Goal: Information Seeking & Learning: Understand process/instructions

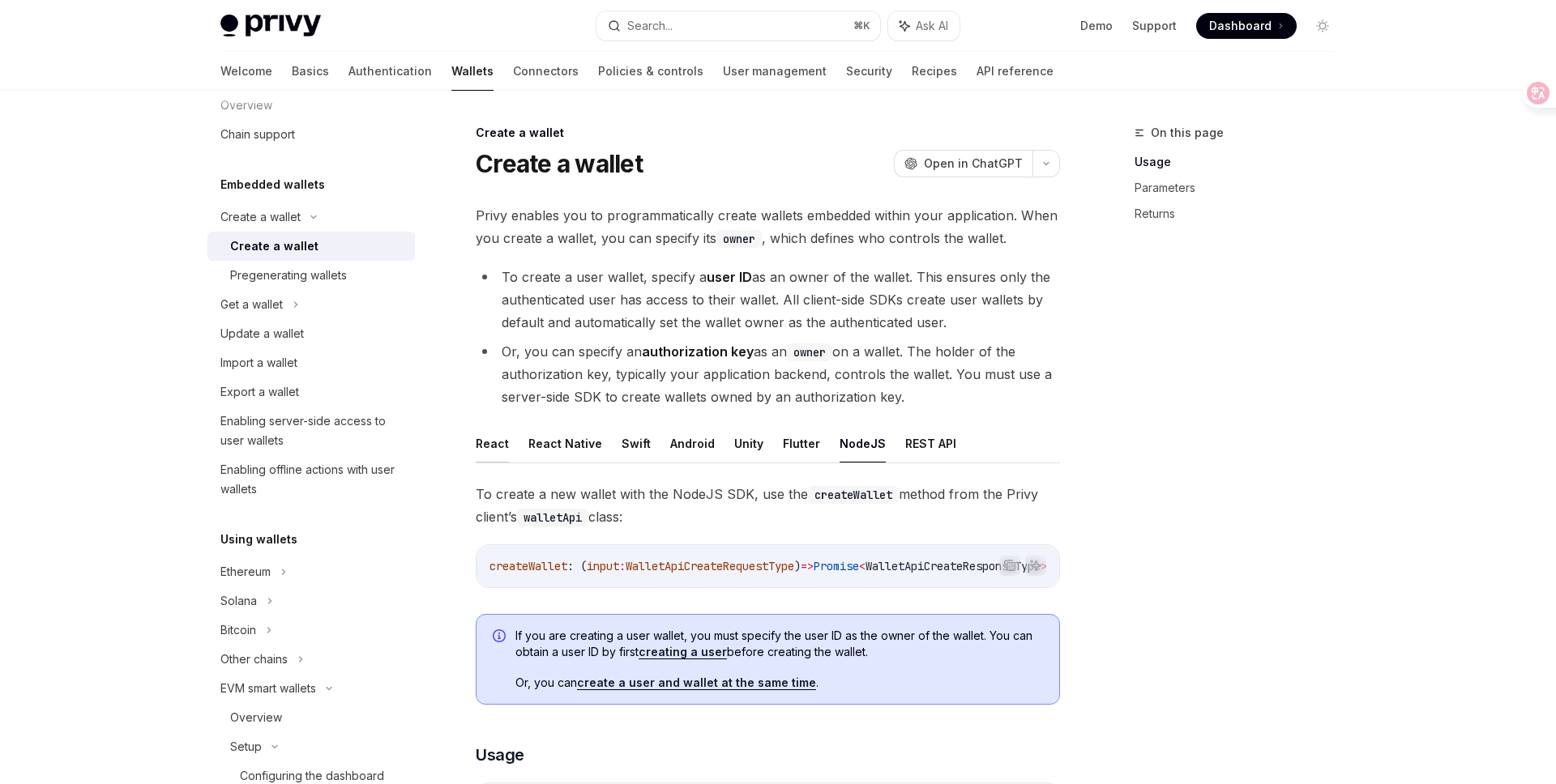
click at [486, 442] on button "React" at bounding box center [492, 444] width 33 height 38
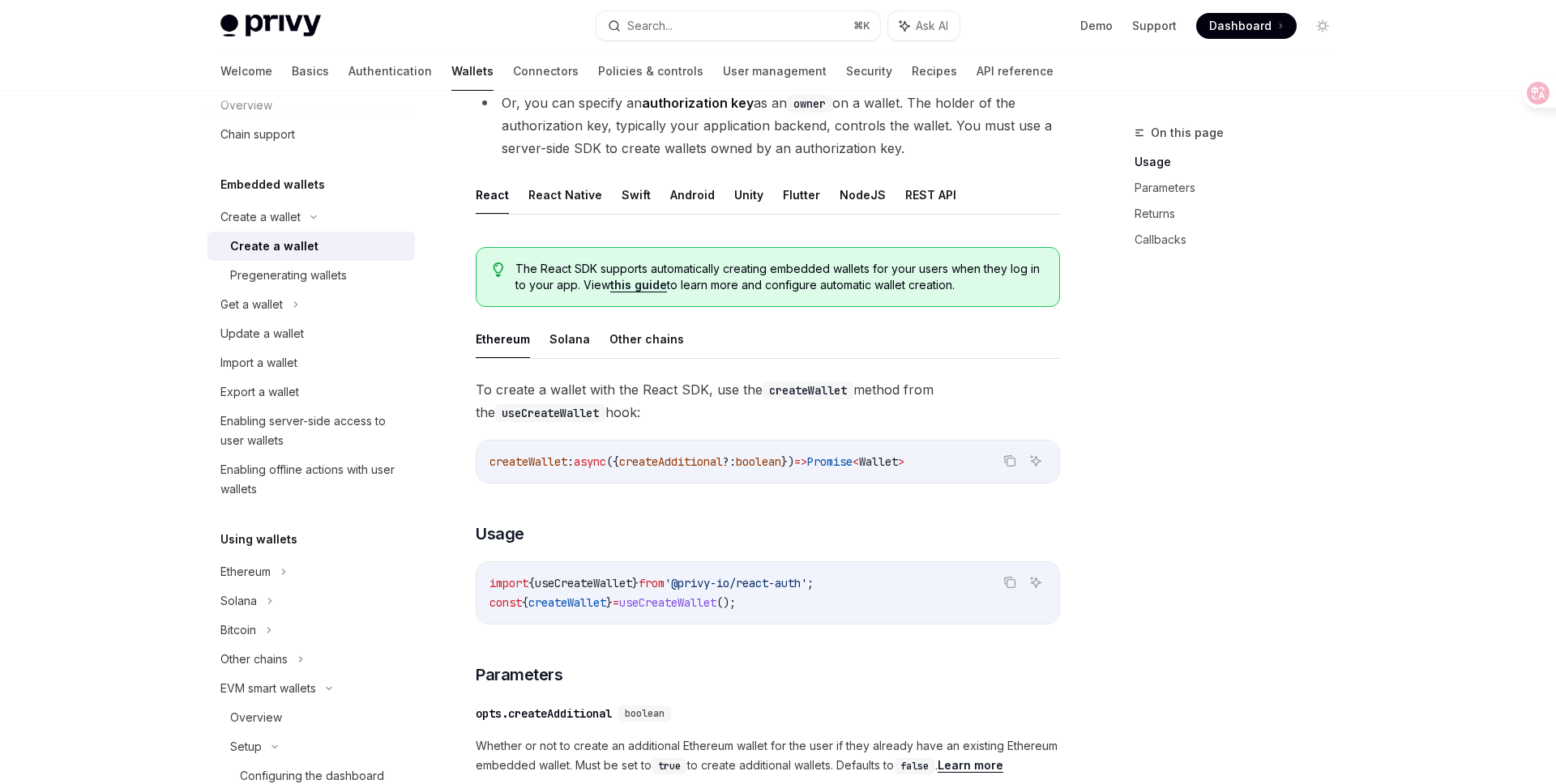
scroll to position [249, 0]
click at [637, 285] on link "this guide" at bounding box center [638, 285] width 57 height 15
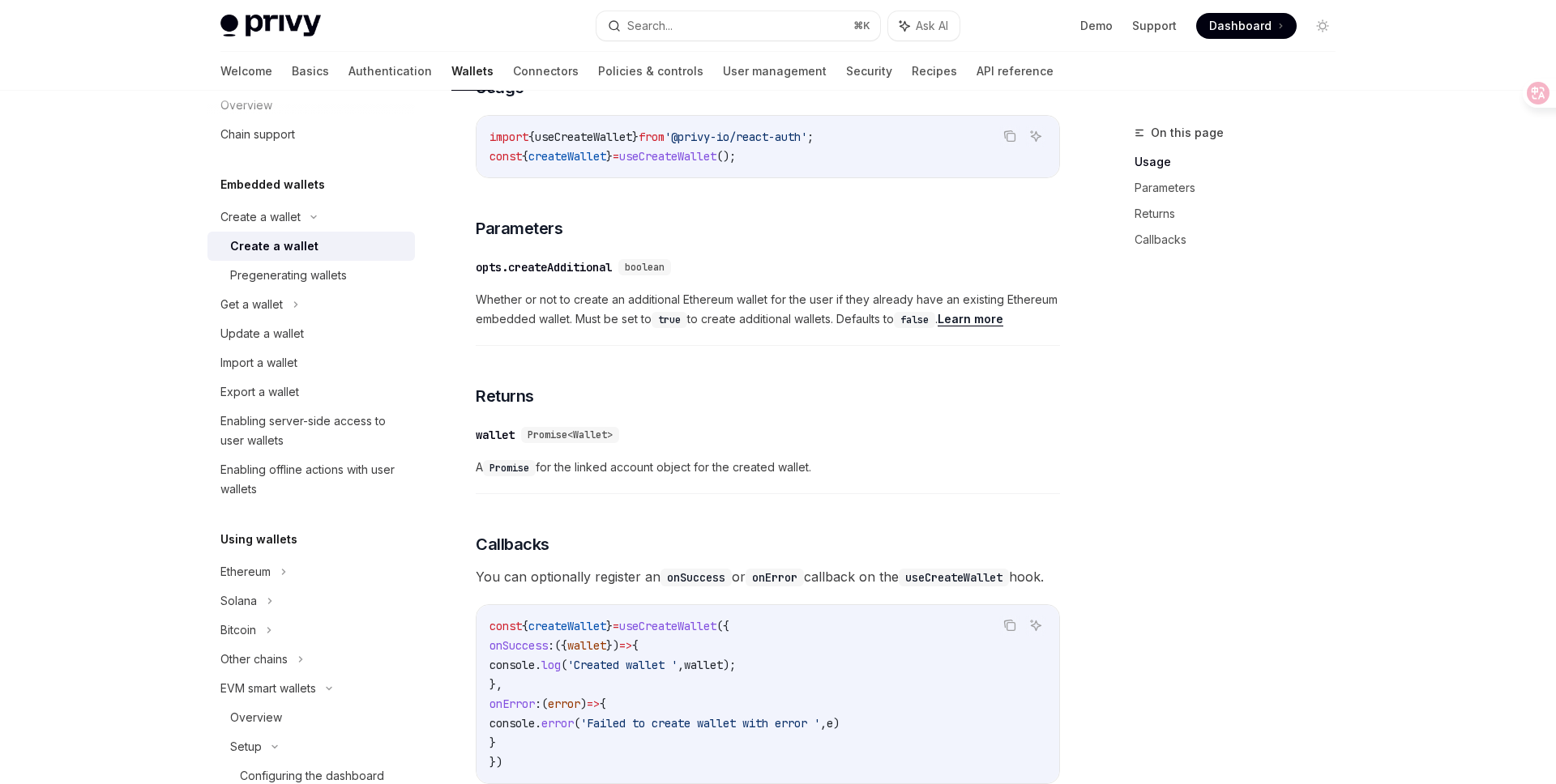
scroll to position [621, 0]
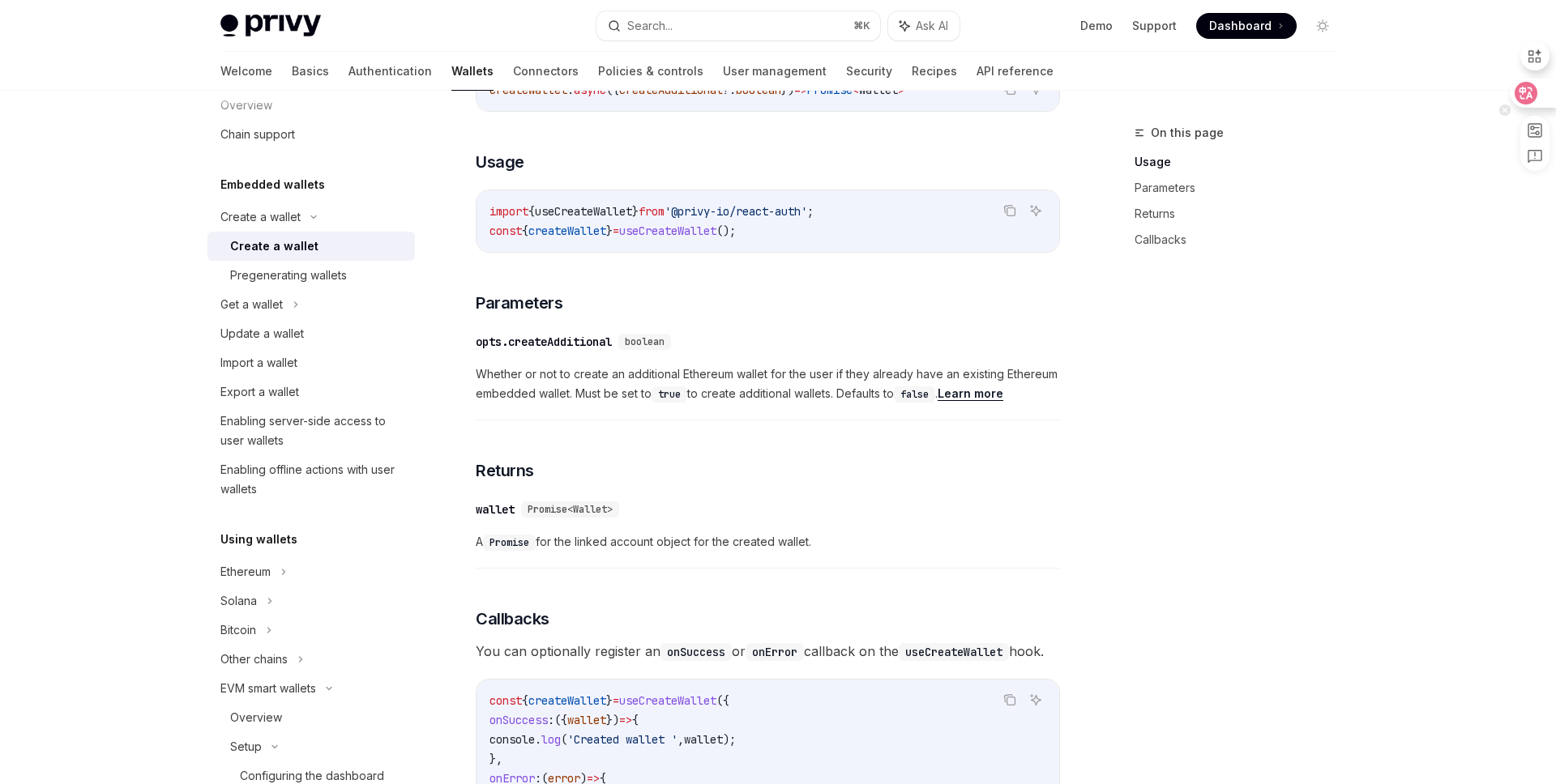
click at [1520, 89] on icon at bounding box center [1526, 93] width 14 height 13
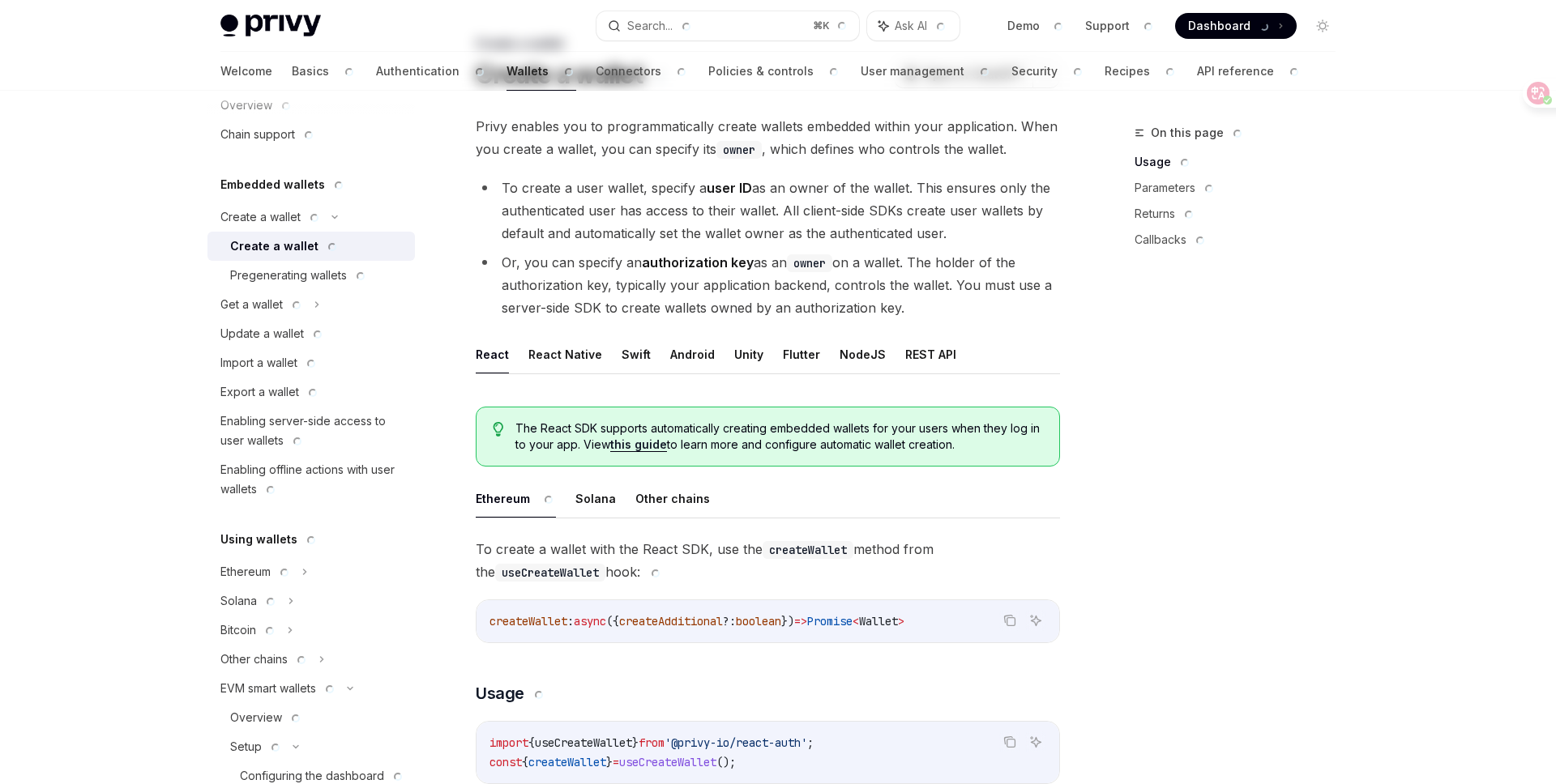
scroll to position [0, 0]
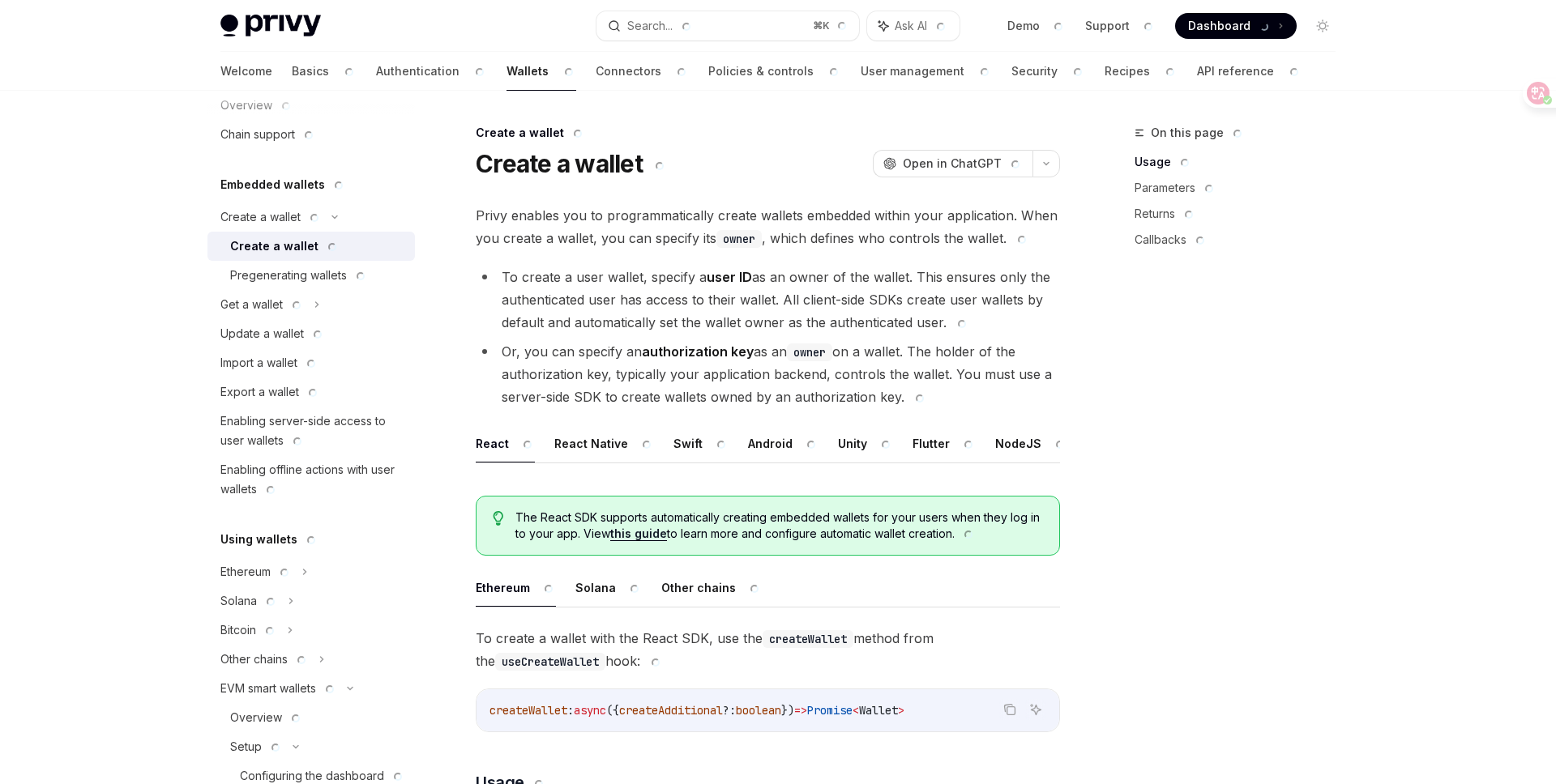
type textarea "*"
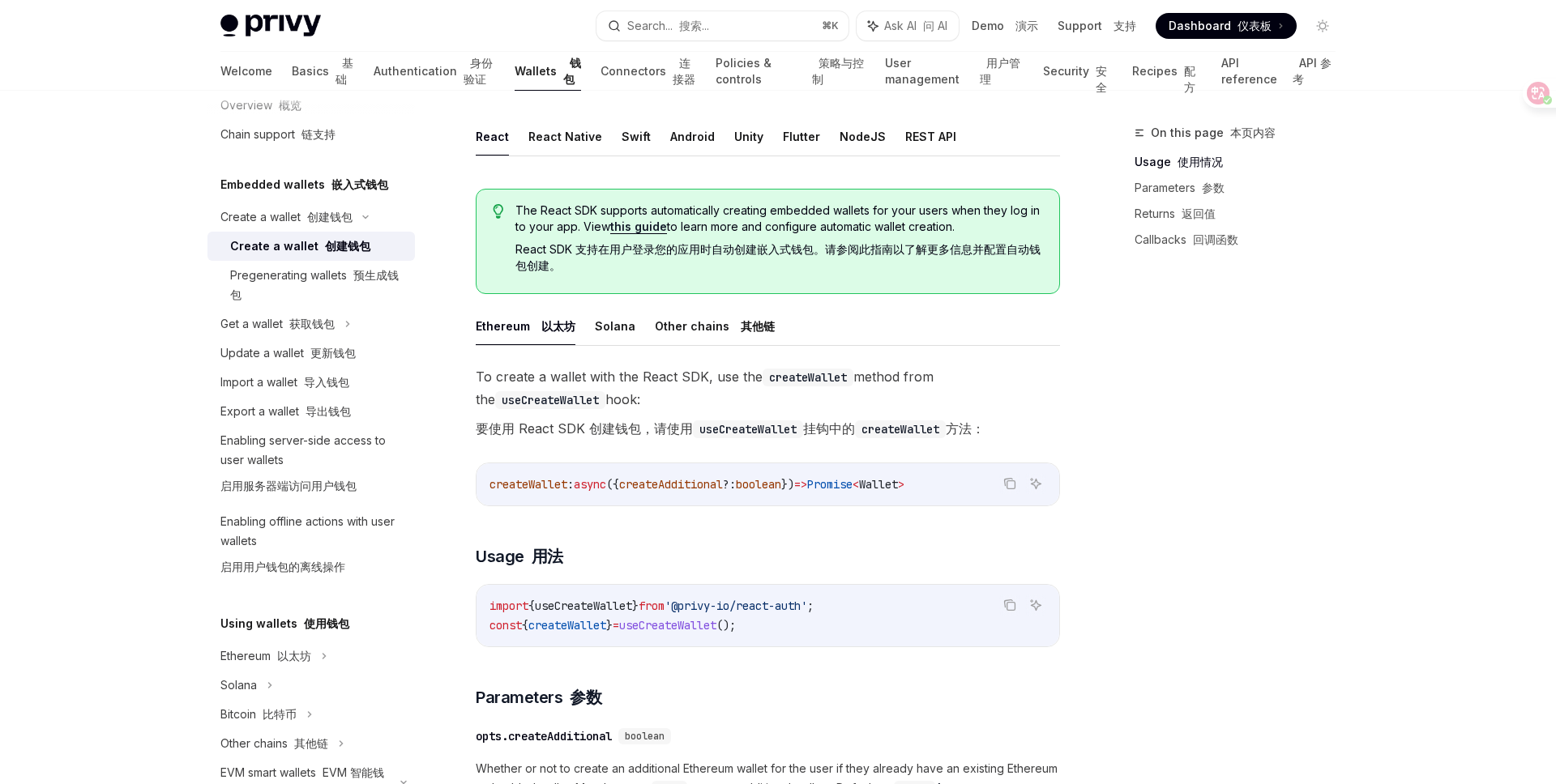
scroll to position [477, 0]
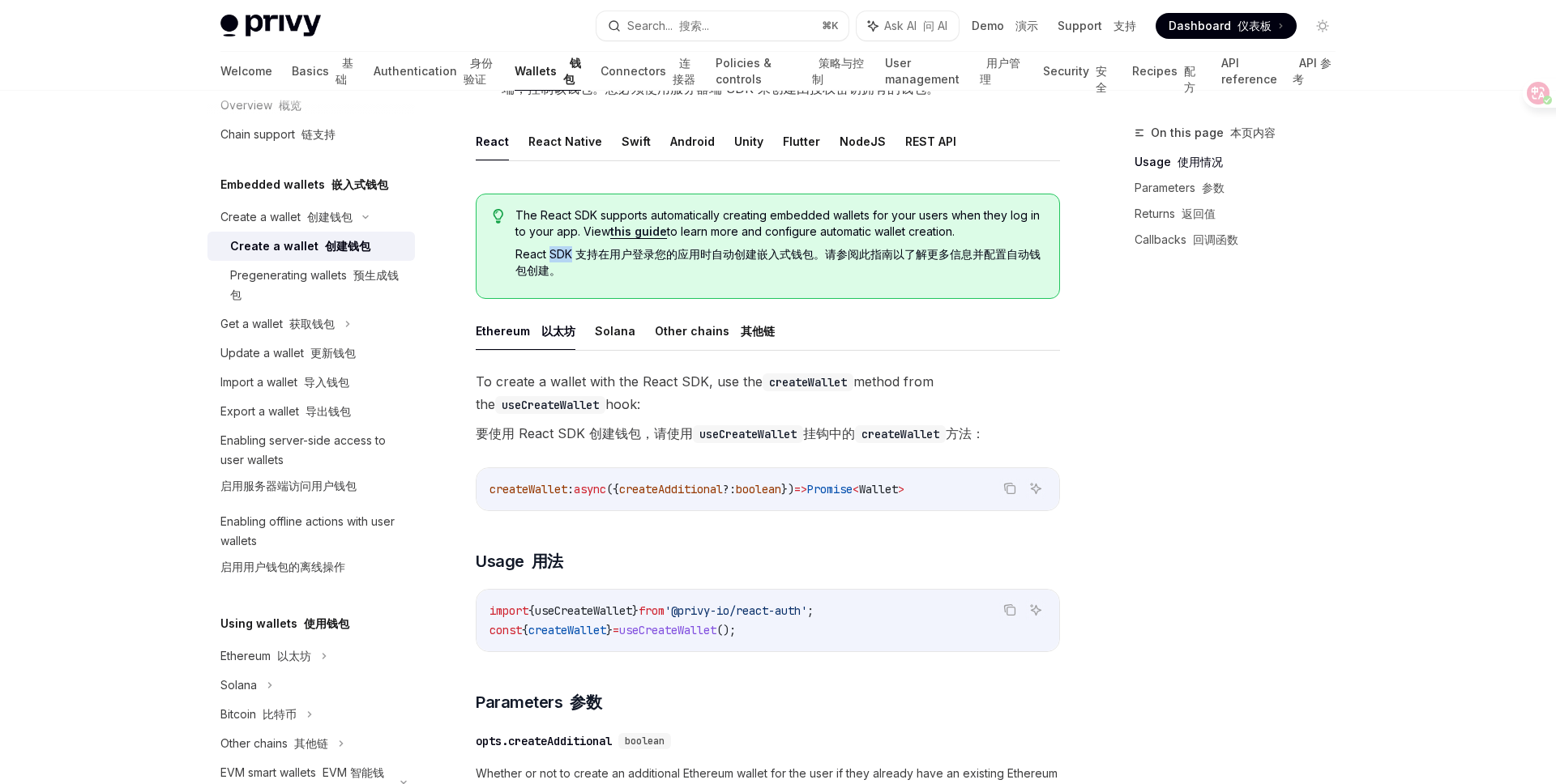
drag, startPoint x: 551, startPoint y: 258, endPoint x: 571, endPoint y: 256, distance: 20.1
click at [571, 256] on font "React SDK 支持在用户登录您的应用时自动创建嵌入式钱包。请参阅此指南以了解更多信息并配置自动钱包创建。" at bounding box center [777, 262] width 525 height 30
click at [599, 276] on font "React SDK 支持在用户登录您的应用时自动创建嵌入式钱包。请参阅此指南以了解更多信息并配置自动钱包创建。" at bounding box center [779, 262] width 528 height 32
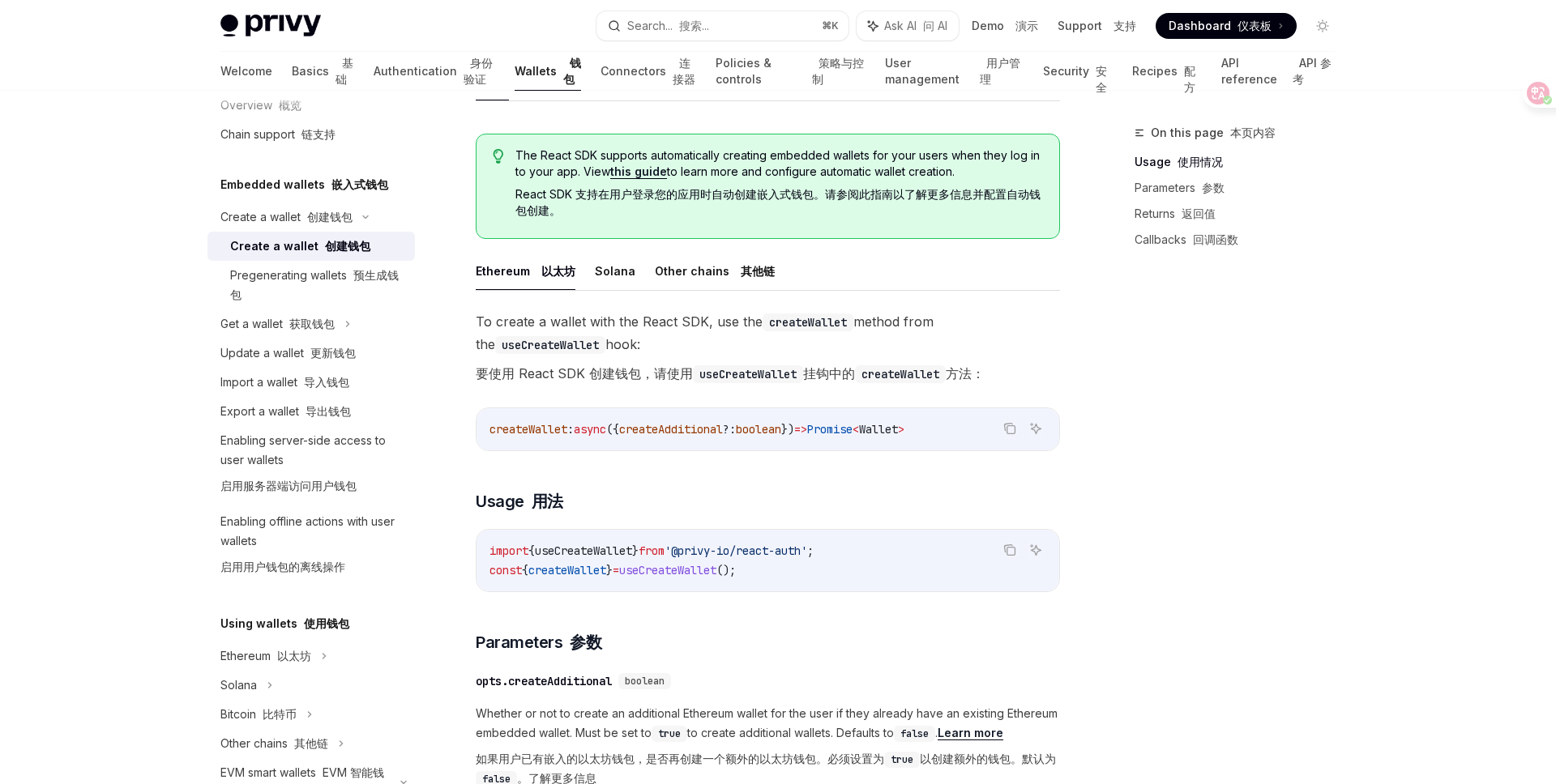
scroll to position [479, 0]
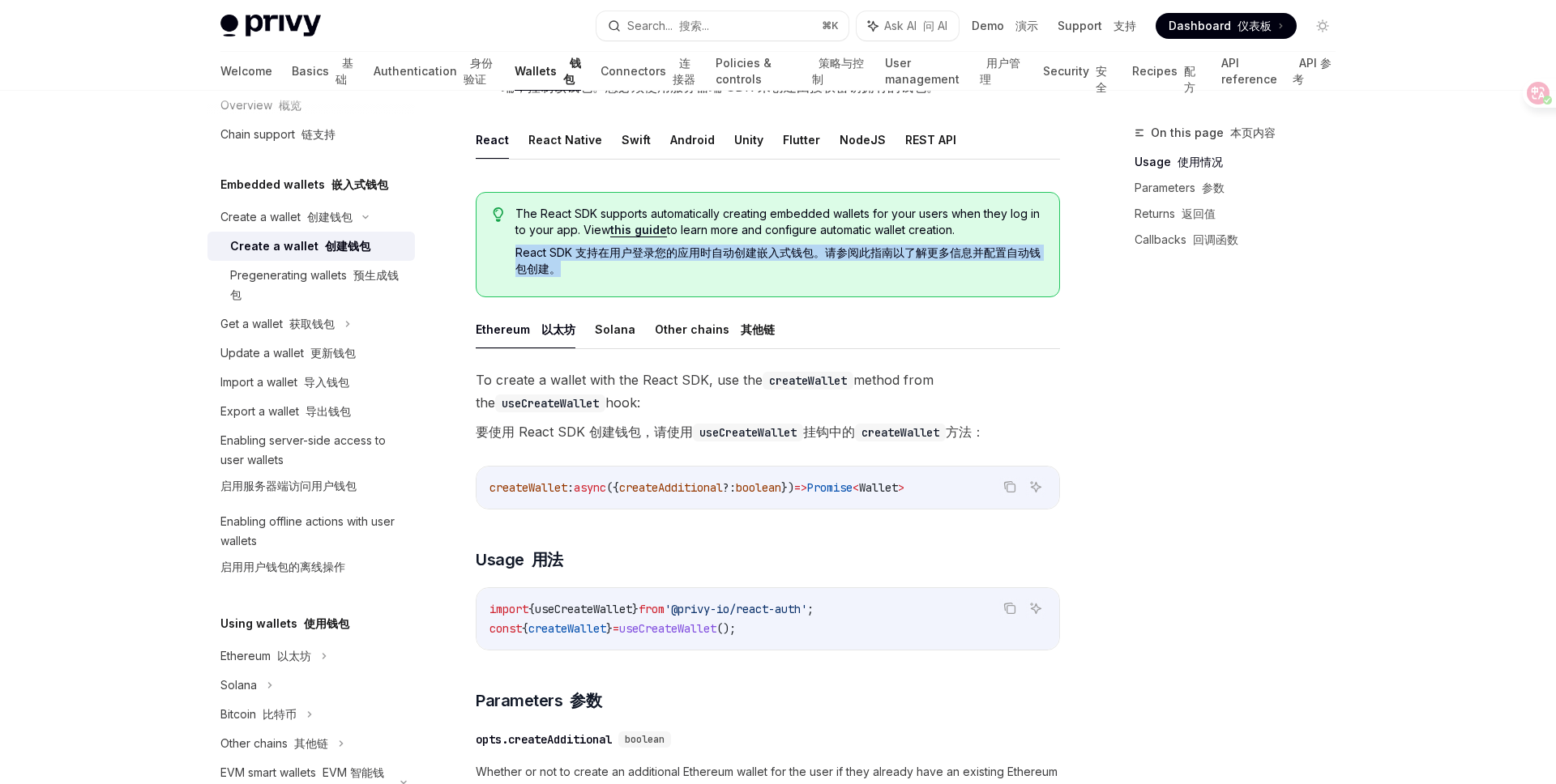
drag, startPoint x: 512, startPoint y: 248, endPoint x: 615, endPoint y: 263, distance: 104.1
click at [615, 263] on div "The React SDK supports automatically creating embedded wallets for your users w…" at bounding box center [768, 244] width 584 height 105
click at [729, 283] on span "The React SDK supports automatically creating embedded wallets for your users w…" at bounding box center [779, 244] width 528 height 78
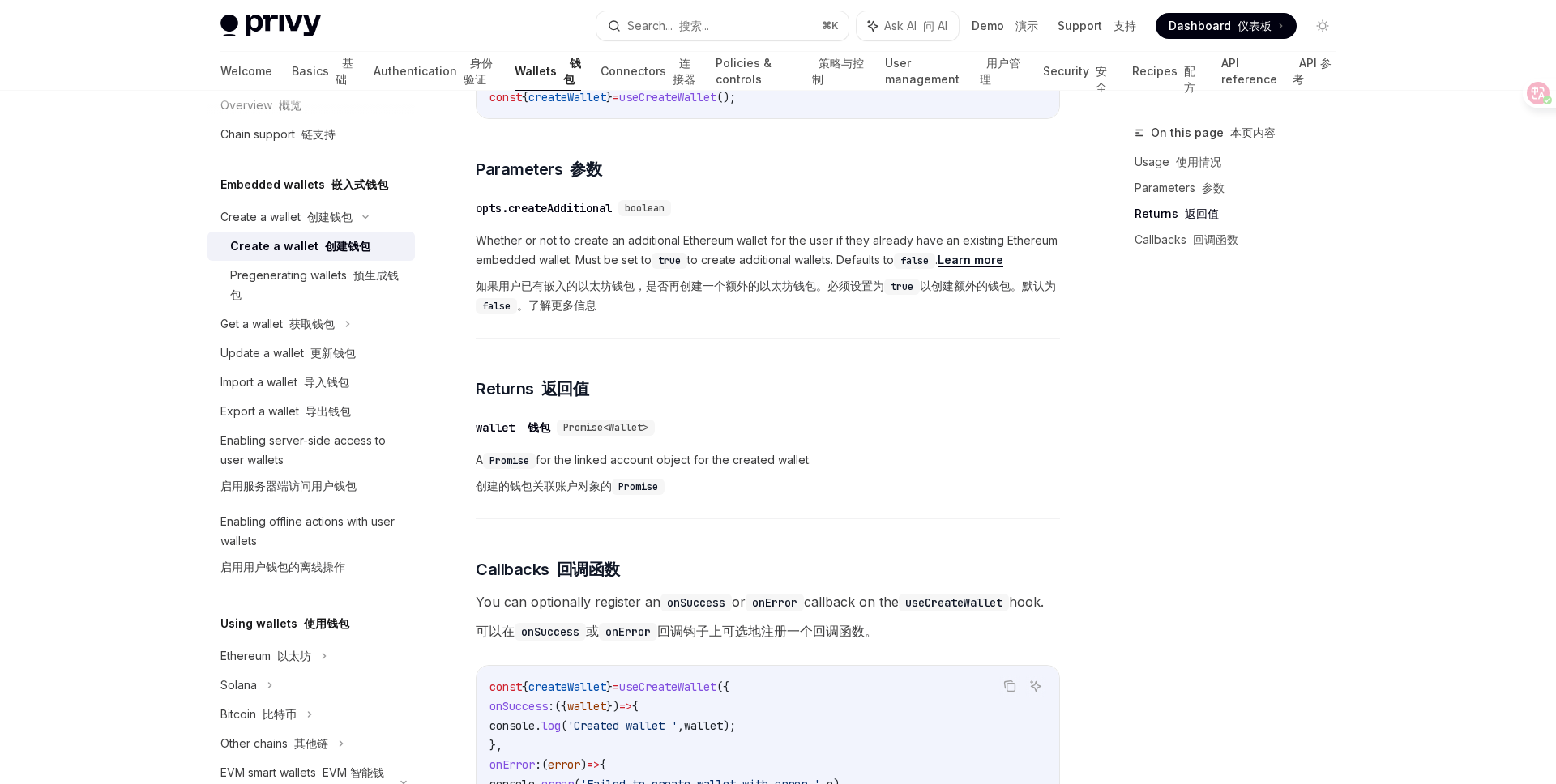
scroll to position [1001, 0]
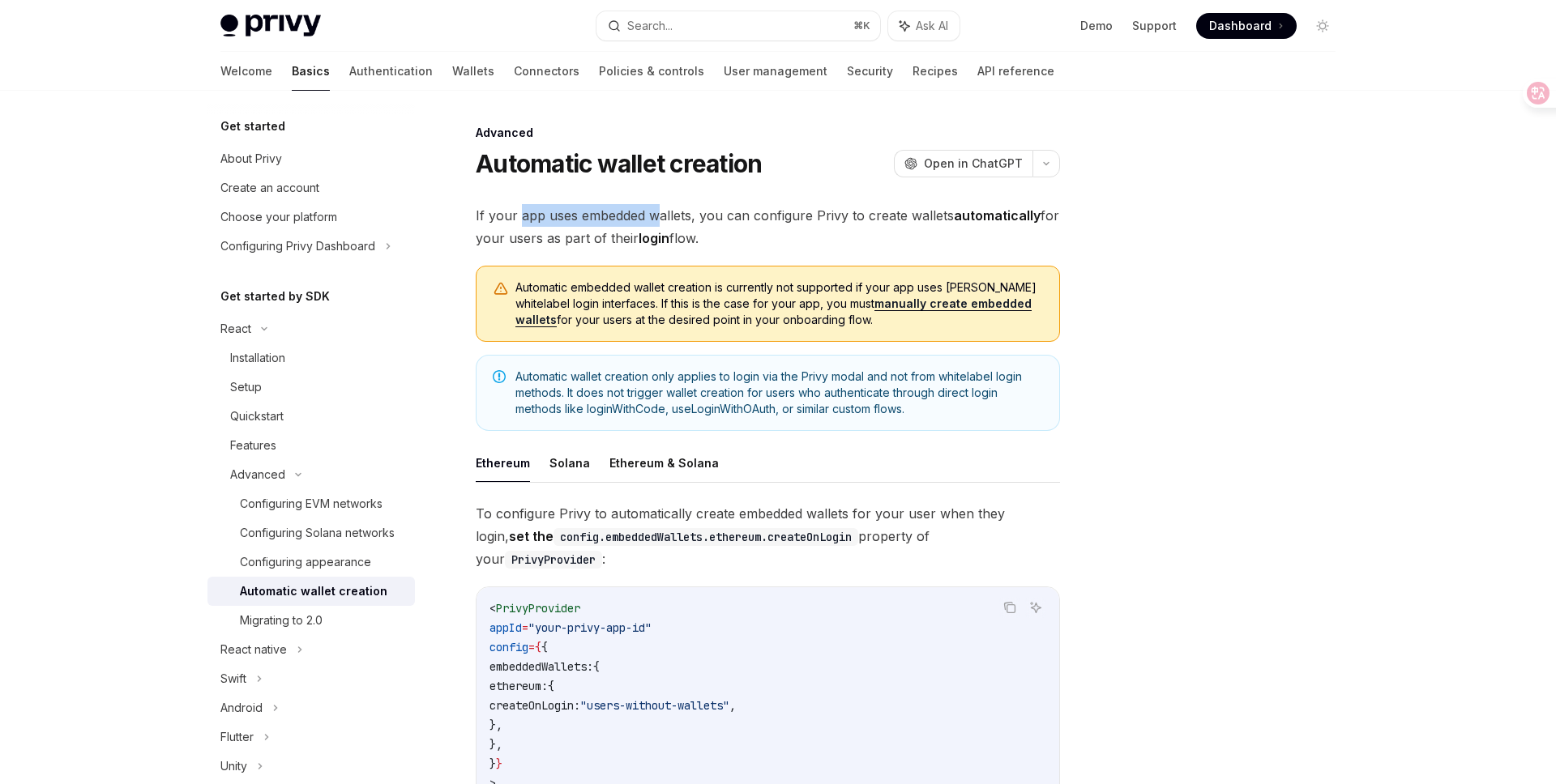
drag, startPoint x: 520, startPoint y: 219, endPoint x: 658, endPoint y: 216, distance: 138.0
click at [658, 216] on span "If your app uses embedded wallets, you can configure Privy to create wallets au…" at bounding box center [768, 227] width 584 height 46
click at [658, 215] on span "If your app uses embedded wallets, you can configure Privy to create wallets au…" at bounding box center [768, 227] width 584 height 46
drag, startPoint x: 547, startPoint y: 216, endPoint x: 710, endPoint y: 216, distance: 163.0
click at [710, 216] on span "If your app uses embedded wallets, you can configure Privy to create wallets au…" at bounding box center [768, 227] width 584 height 46
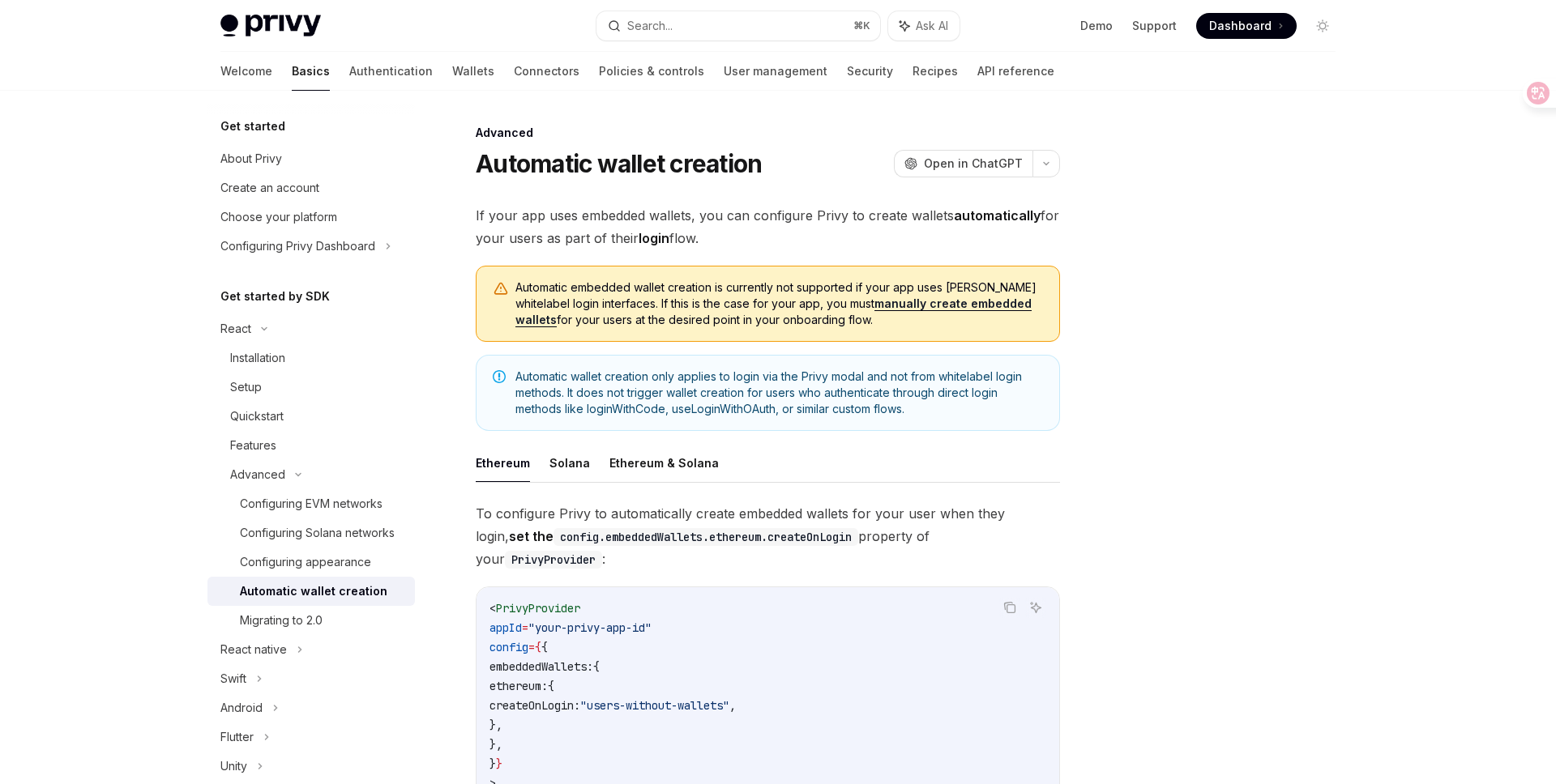
click at [728, 215] on span "If your app uses embedded wallets, you can configure Privy to create wallets au…" at bounding box center [768, 227] width 584 height 46
drag, startPoint x: 728, startPoint y: 215, endPoint x: 876, endPoint y: 213, distance: 148.0
click at [876, 213] on span "If your app uses embedded wallets, you can configure Privy to create wallets au…" at bounding box center [768, 227] width 584 height 46
click at [1529, 94] on icon at bounding box center [1526, 93] width 14 height 13
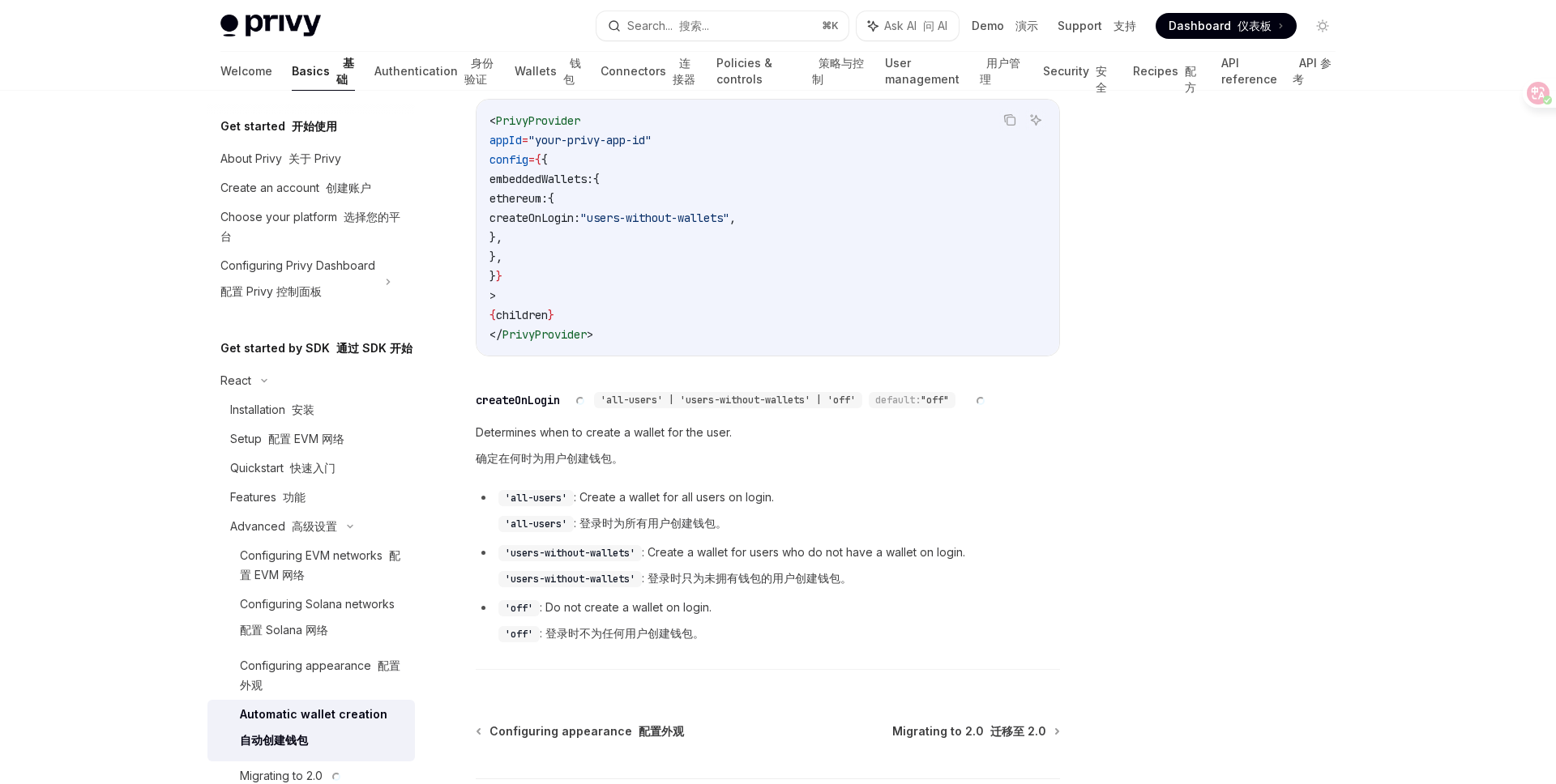
type textarea "*"
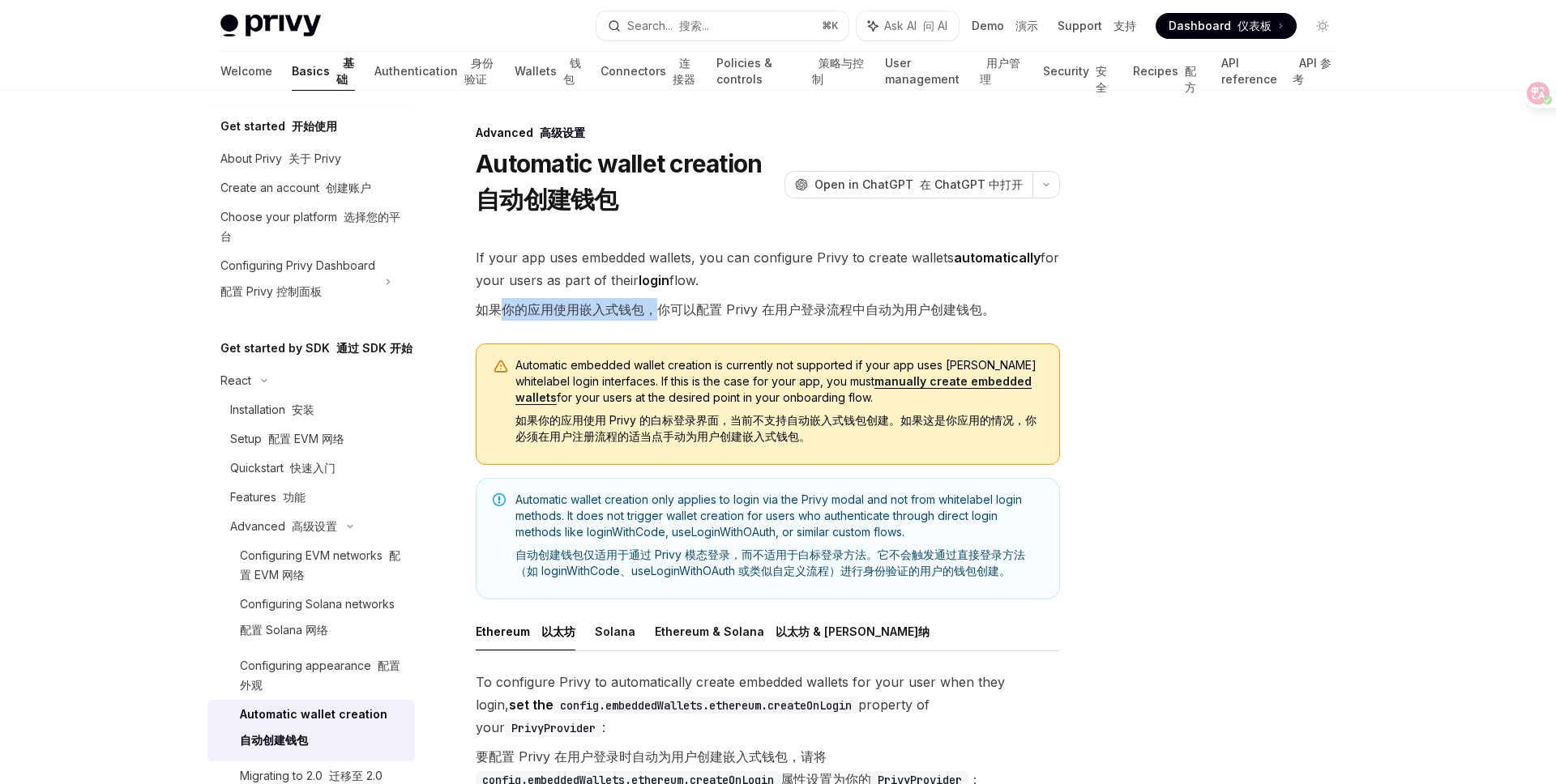
drag, startPoint x: 508, startPoint y: 307, endPoint x: 652, endPoint y: 305, distance: 144.0
click at [652, 305] on font "如果你的应用使用嵌入式钱包，你可以配置 Privy 在用户登录流程中自动为用户创建钱包。" at bounding box center [735, 309] width 520 height 16
drag, startPoint x: 590, startPoint y: 425, endPoint x: 747, endPoint y: 416, distance: 157.3
click at [747, 416] on font "如果你的应用使用 Privy 的白标登录界面，当前不支持自动嵌入式钱包创建。如果这是你应用的情况，你必须在用户注册流程的适当点手动为用户创建嵌入式钱包。" at bounding box center [775, 428] width 521 height 30
drag, startPoint x: 767, startPoint y: 417, endPoint x: 854, endPoint y: 420, distance: 87.1
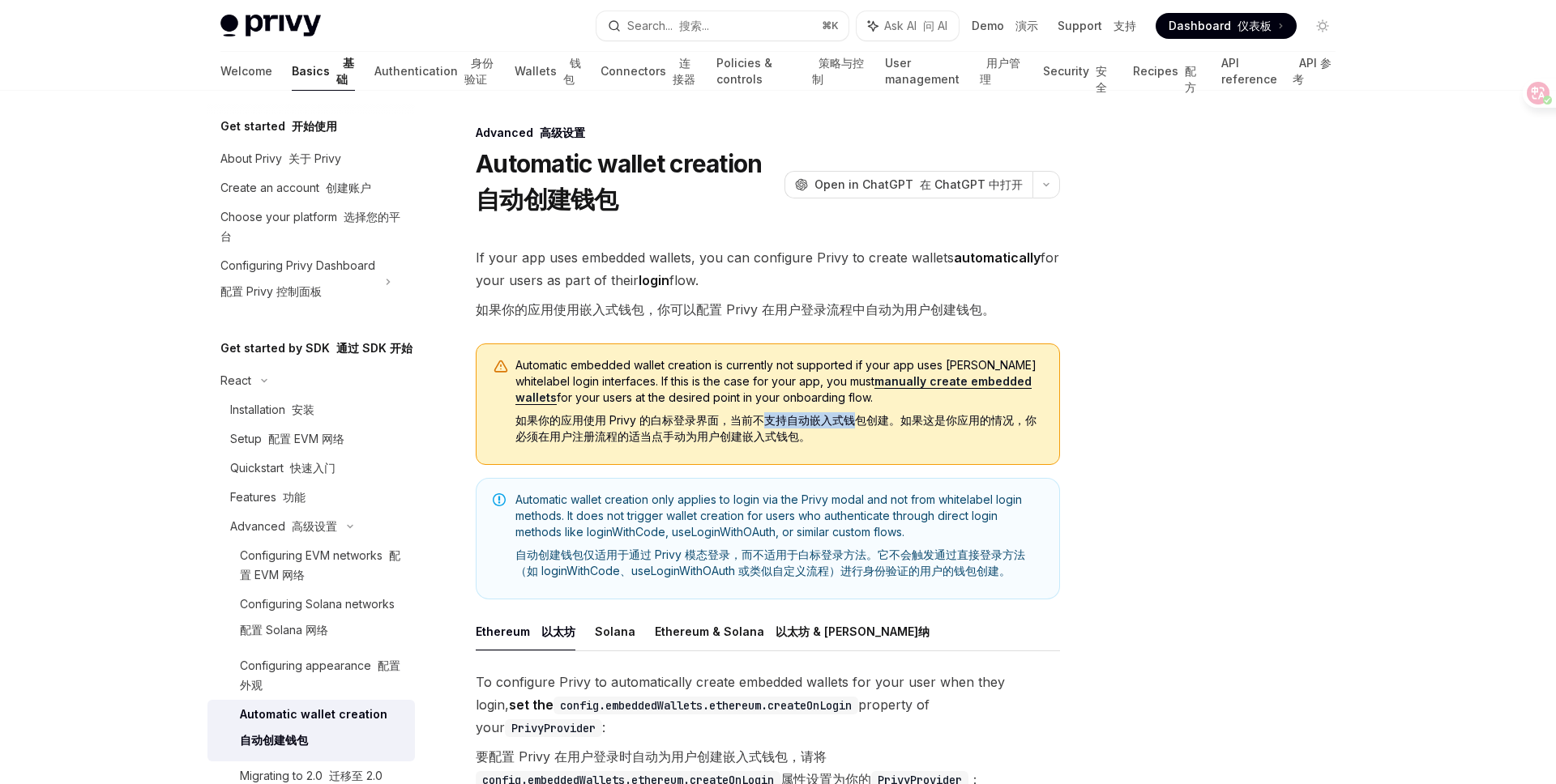
click at [854, 420] on font "如果你的应用使用 Privy 的白标登录界面，当前不支持自动嵌入式钱包创建。如果这是你应用的情况，你必须在用户注册流程的适当点手动为用户创建嵌入式钱包。" at bounding box center [775, 428] width 521 height 30
drag, startPoint x: 528, startPoint y: 435, endPoint x: 671, endPoint y: 435, distance: 143.0
click at [672, 435] on font "如果你的应用使用 Privy 的白标登录界面，当前不支持自动嵌入式钱包创建。如果这是你应用的情况，你必须在用户注册流程的适当点手动为用户创建嵌入式钱包。" at bounding box center [775, 428] width 521 height 30
click at [740, 430] on font "如果你的应用使用 Privy 的白标登录界面，当前不支持自动嵌入式钱包创建。如果这是你应用的情况，你必须在用户注册流程的适当点手动为用户创建嵌入式钱包。" at bounding box center [775, 428] width 521 height 30
drag, startPoint x: 796, startPoint y: 432, endPoint x: 752, endPoint y: 421, distance: 45.4
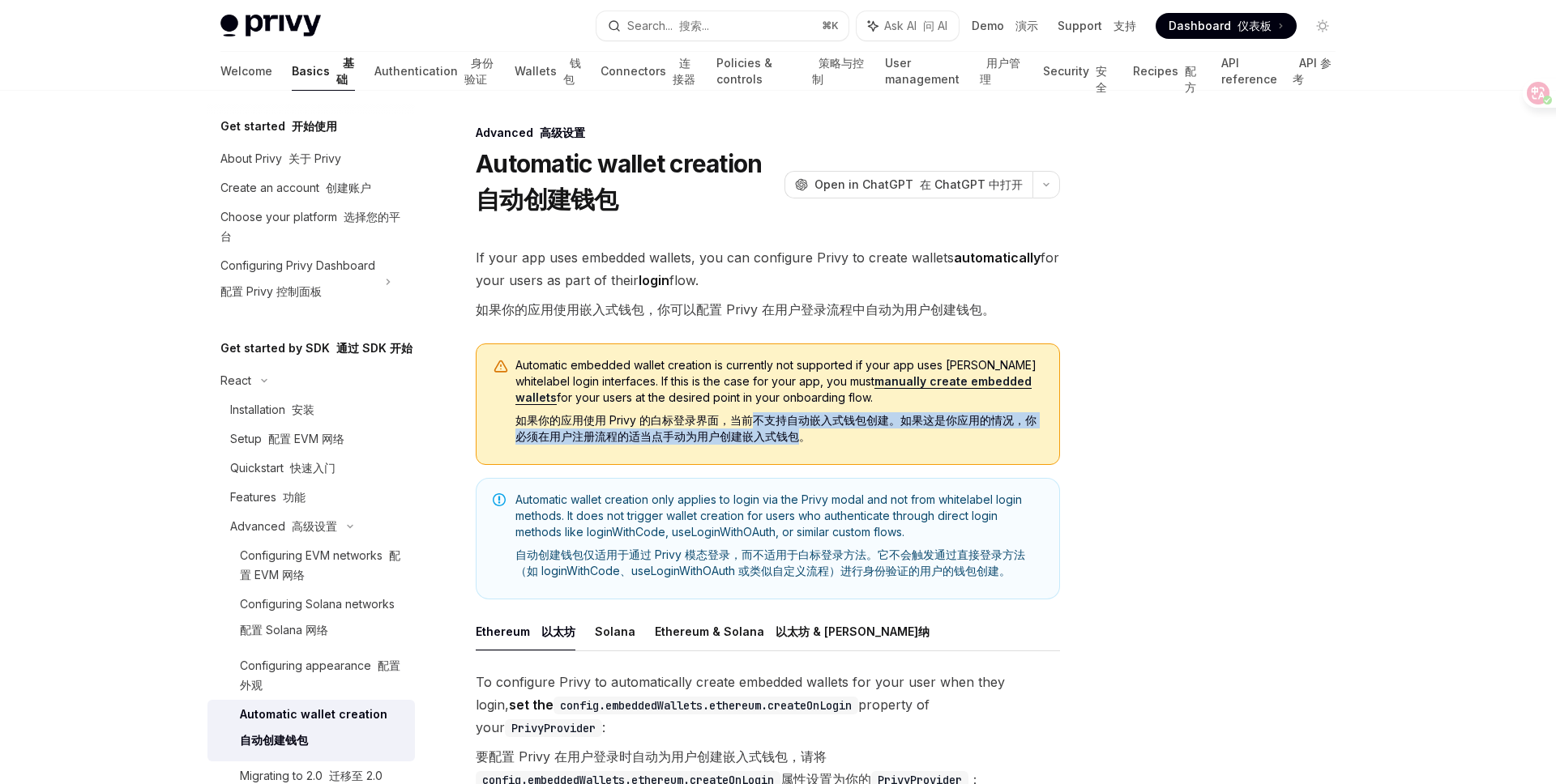
click at [752, 421] on font "如果你的应用使用 Privy 的白标登录界面，当前不支持自动嵌入式钱包创建。如果这是你应用的情况，你必须在用户注册流程的适当点手动为用户创建嵌入式钱包。" at bounding box center [775, 428] width 521 height 30
click at [850, 429] on font "如果你的应用使用 Privy 的白标登录界面，当前不支持自动嵌入式钱包创建。如果这是你应用的情况，你必须在用户注册流程的适当点手动为用户创建嵌入式钱包。" at bounding box center [779, 428] width 528 height 32
